Goal: Navigation & Orientation: Find specific page/section

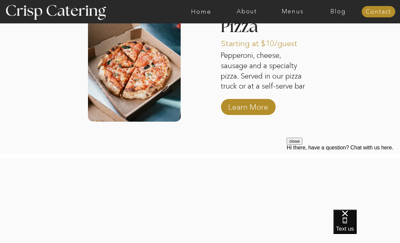
scroll to position [1195, 0]
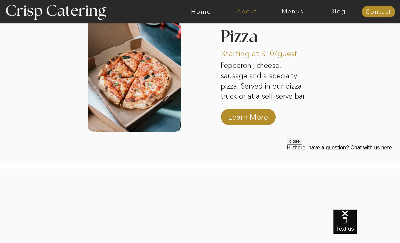
click at [247, 13] on nav "About" at bounding box center [247, 11] width 46 height 7
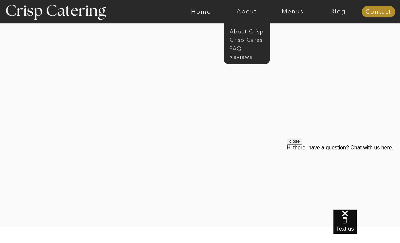
scroll to position [1433, 0]
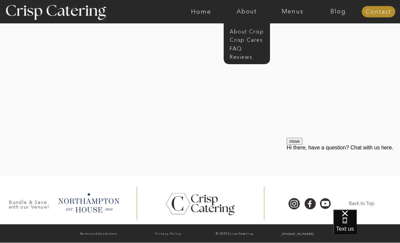
click at [294, 17] on div at bounding box center [233, 11] width 1058 height 23
click at [294, 13] on nav "Menus" at bounding box center [293, 11] width 46 height 7
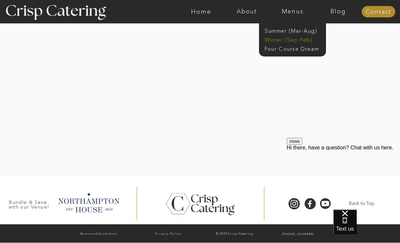
click at [278, 39] on nav "Winter (Sep-Feb)" at bounding box center [292, 39] width 55 height 6
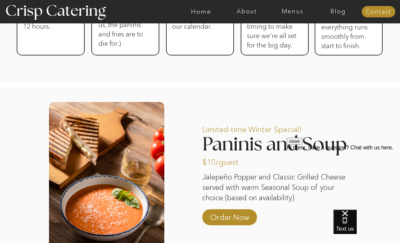
scroll to position [618, 0]
